Goal: Task Accomplishment & Management: Manage account settings

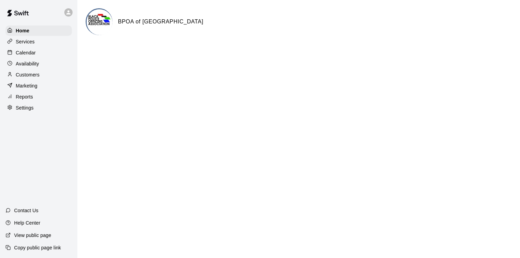
click at [22, 73] on p "Customers" at bounding box center [28, 74] width 24 height 7
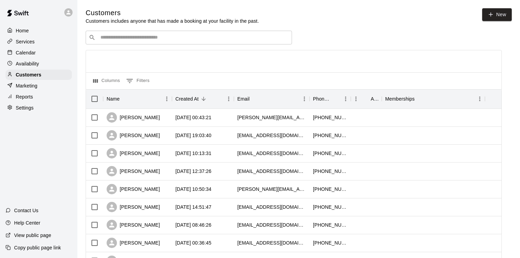
scroll to position [4, 0]
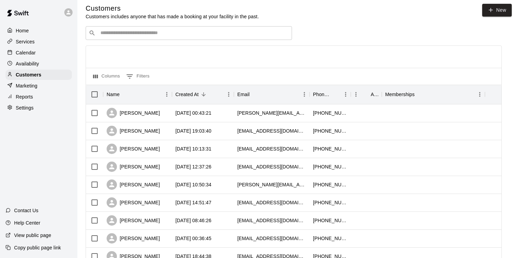
click at [140, 35] on input "Search customers by name or email" at bounding box center [193, 33] width 191 height 7
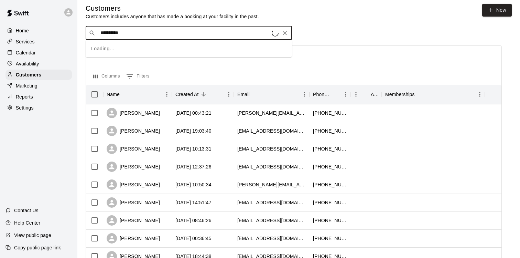
type input "**********"
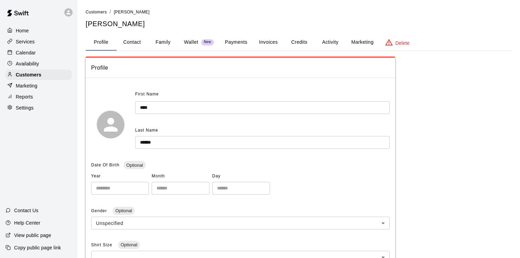
click at [188, 44] on p "Wallet" at bounding box center [191, 42] width 14 height 7
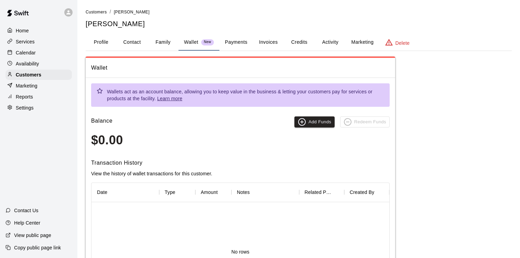
click at [228, 47] on button "Payments" at bounding box center [236, 42] width 33 height 17
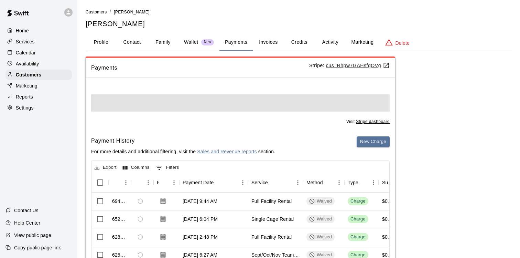
click at [265, 39] on button "Invoices" at bounding box center [268, 42] width 31 height 17
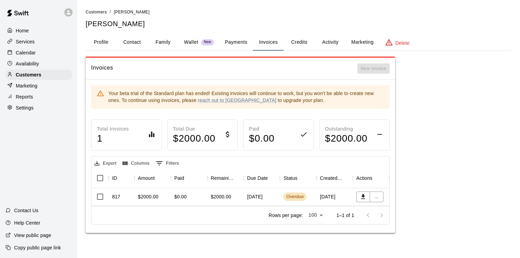
click at [293, 43] on button "Credits" at bounding box center [299, 42] width 31 height 17
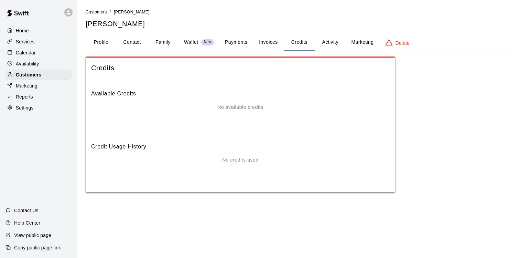
click at [268, 40] on button "Invoices" at bounding box center [268, 42] width 31 height 17
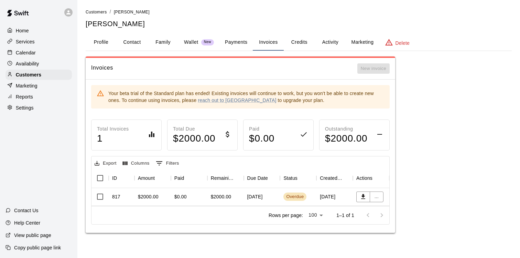
click at [303, 42] on button "Credits" at bounding box center [299, 42] width 31 height 17
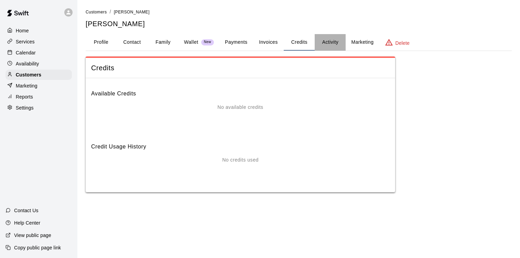
click at [325, 41] on button "Activity" at bounding box center [330, 42] width 31 height 17
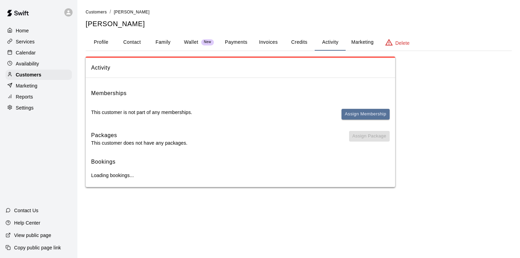
click at [350, 44] on button "Marketing" at bounding box center [362, 42] width 33 height 17
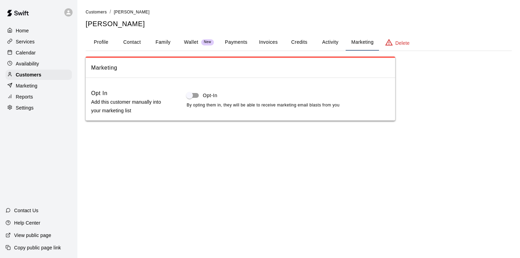
click at [140, 41] on button "Contact" at bounding box center [132, 42] width 31 height 17
select select "**"
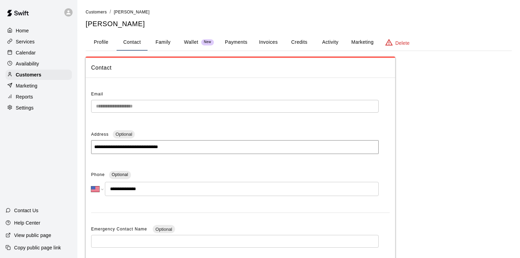
click at [111, 41] on button "Profile" at bounding box center [101, 42] width 31 height 17
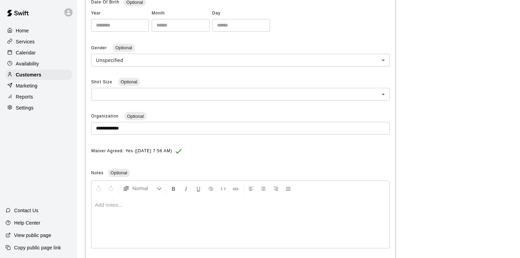
scroll to position [200, 0]
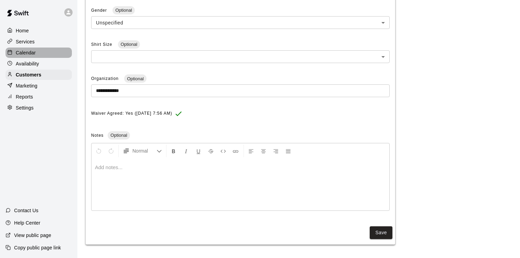
click at [35, 50] on p "Calendar" at bounding box center [26, 52] width 20 height 7
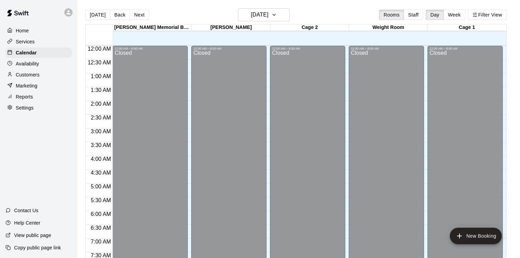
click at [18, 43] on p "Services" at bounding box center [25, 41] width 19 height 7
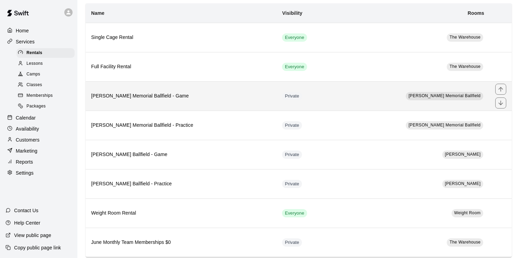
scroll to position [59, 0]
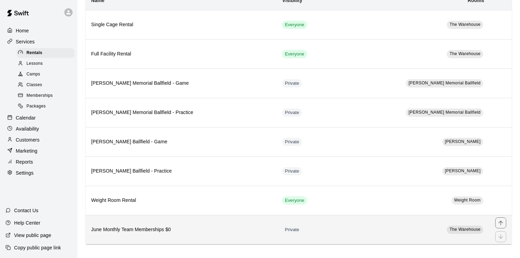
click at [198, 222] on th "June Monthly Team Memberships $0" at bounding box center [181, 229] width 191 height 29
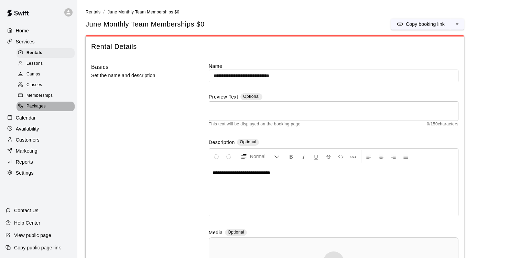
click at [34, 105] on span "Packages" at bounding box center [36, 106] width 19 height 7
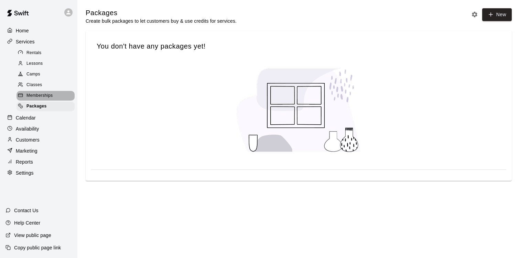
click at [35, 98] on span "Memberships" at bounding box center [40, 95] width 26 height 7
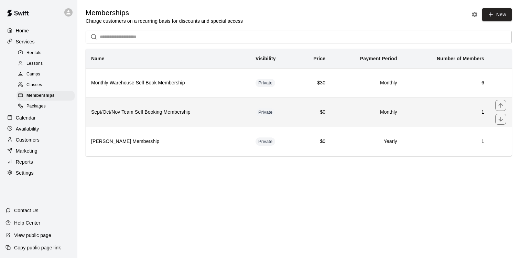
click at [100, 112] on h6 "Sept/Oct/Nov Team Self Booking Membership" at bounding box center [167, 112] width 153 height 8
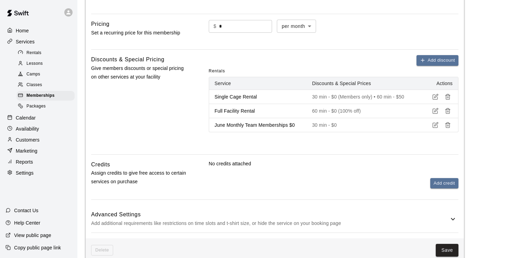
scroll to position [294, 0]
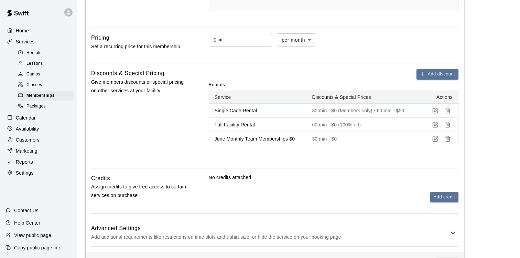
click at [435, 125] on icon "button" at bounding box center [437, 124] width 4 height 4
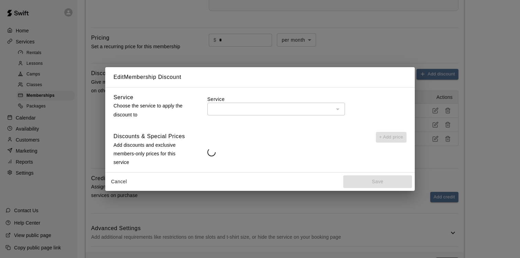
type input "**********"
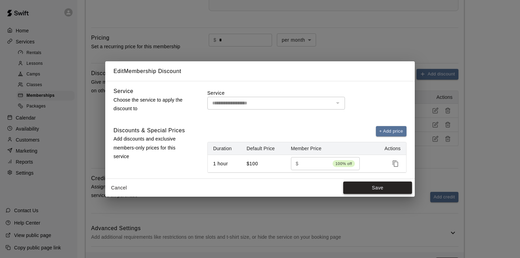
click at [351, 186] on button "Save" at bounding box center [377, 187] width 69 height 13
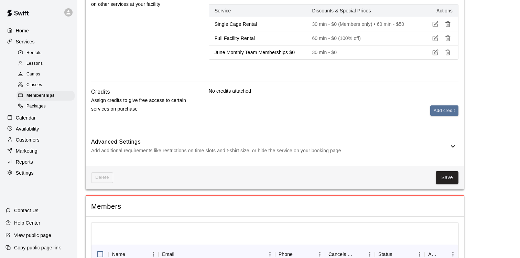
scroll to position [444, 0]
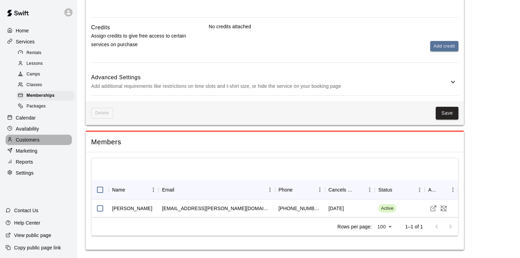
click at [50, 141] on div "Customers" at bounding box center [39, 140] width 66 height 10
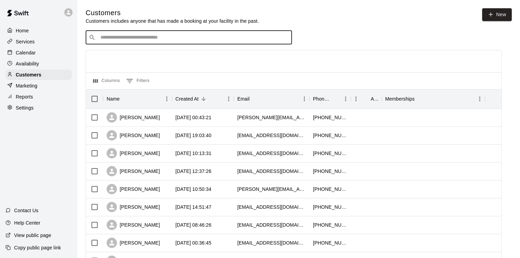
click at [118, 40] on input "Search customers by name or email" at bounding box center [193, 37] width 191 height 7
type input "****"
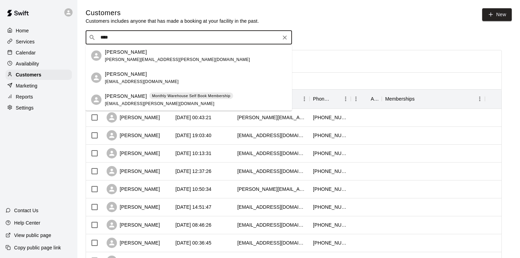
click at [147, 80] on span "[EMAIL_ADDRESS][DOMAIN_NAME]" at bounding box center [142, 81] width 74 height 5
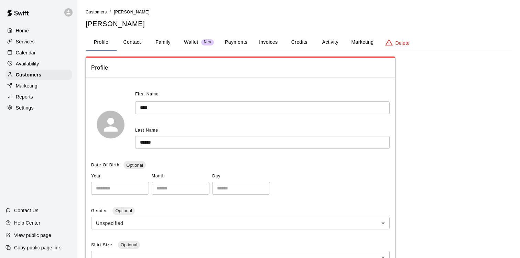
click at [298, 41] on button "Credits" at bounding box center [299, 42] width 31 height 17
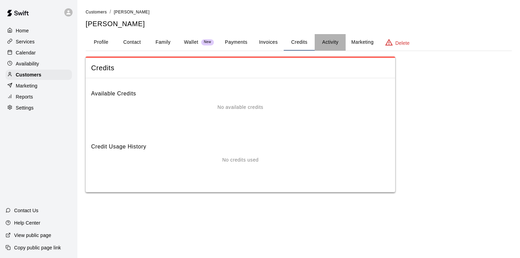
click at [325, 38] on button "Activity" at bounding box center [330, 42] width 31 height 17
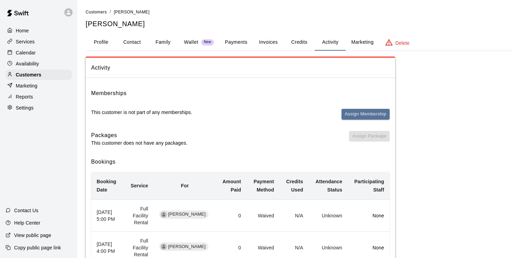
scroll to position [9, 0]
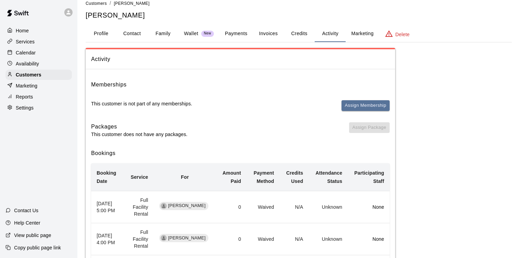
click at [357, 99] on div "Memberships This customer is not part of any memberships. Assign Membership" at bounding box center [240, 98] width 299 height 36
click at [354, 103] on button "Assign Membership" at bounding box center [366, 105] width 48 height 11
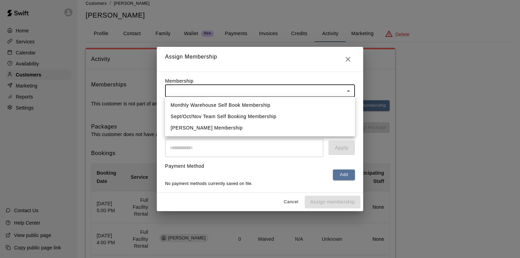
click at [319, 119] on li "Sept/Oct/Nov Team Self Booking Membership" at bounding box center [260, 116] width 190 height 11
type input "**********"
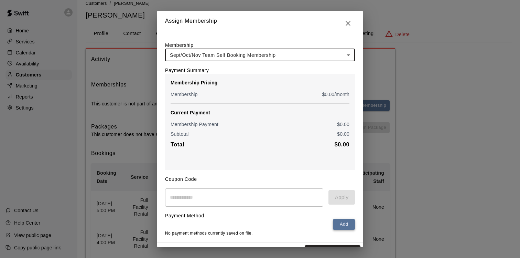
click at [342, 226] on button "Add" at bounding box center [344, 224] width 22 height 11
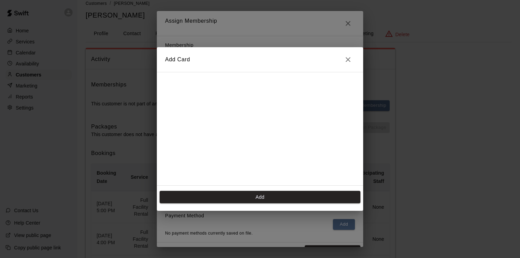
click at [350, 61] on icon "Close" at bounding box center [348, 59] width 8 height 8
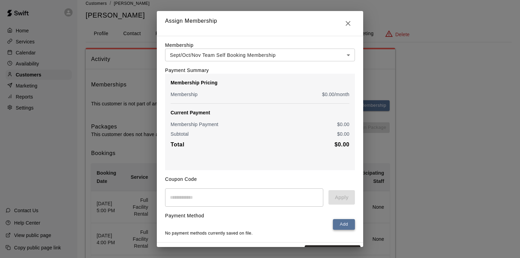
click at [340, 222] on button "Add" at bounding box center [344, 224] width 22 height 11
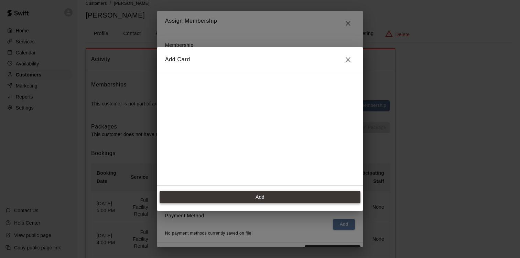
click at [322, 202] on button "Add" at bounding box center [260, 197] width 201 height 13
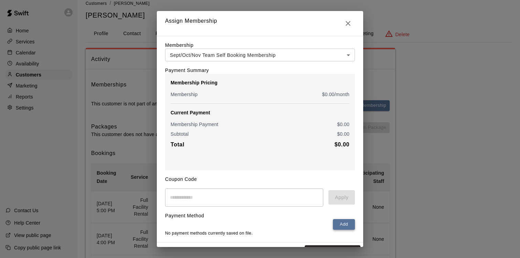
click at [343, 229] on button "Add" at bounding box center [344, 224] width 22 height 11
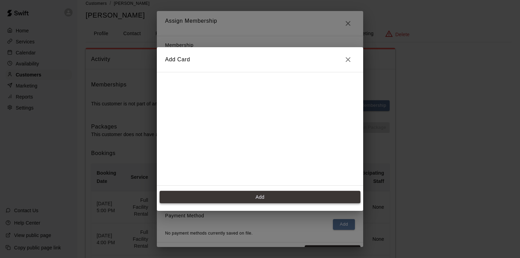
scroll to position [137, 0]
click at [247, 200] on button "Add" at bounding box center [260, 197] width 201 height 13
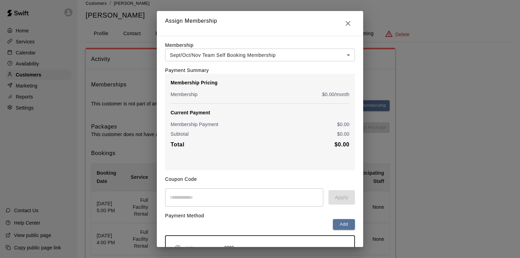
scroll to position [41, 0]
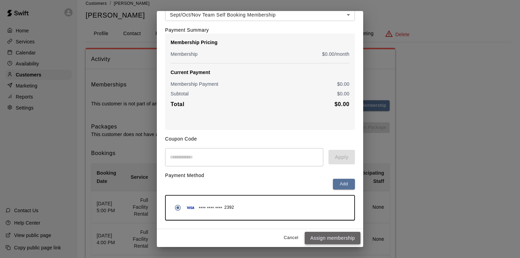
click at [341, 235] on button "Assign membership" at bounding box center [333, 238] width 56 height 13
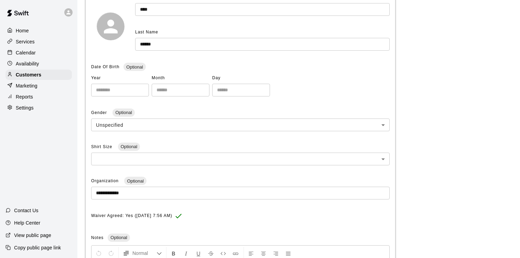
scroll to position [133, 0]
